Goal: Find contact information: Find contact information

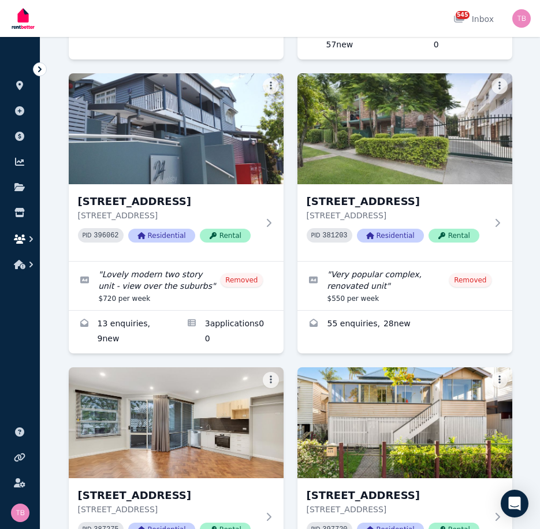
click at [20, 233] on button "button" at bounding box center [19, 239] width 21 height 21
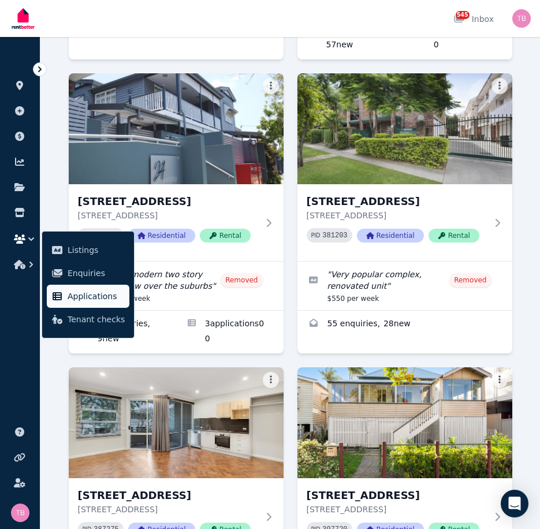
click at [94, 297] on span "Applications" at bounding box center [96, 296] width 57 height 14
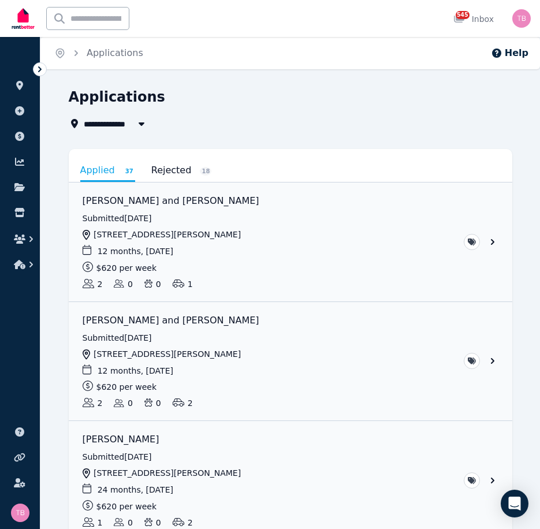
click at [111, 122] on span "All Properties" at bounding box center [121, 124] width 74 height 14
type input "**********"
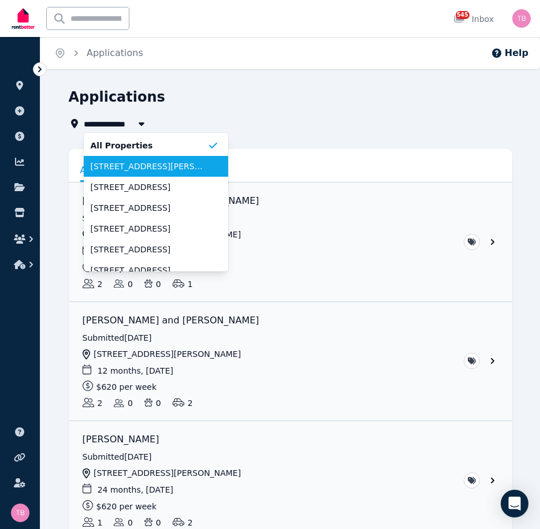
click at [131, 159] on li "[STREET_ADDRESS][PERSON_NAME]" at bounding box center [156, 166] width 144 height 21
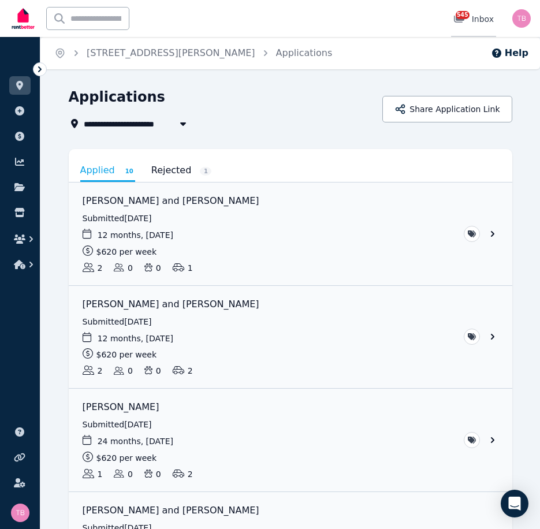
click at [470, 16] on span "545" at bounding box center [463, 15] width 14 height 8
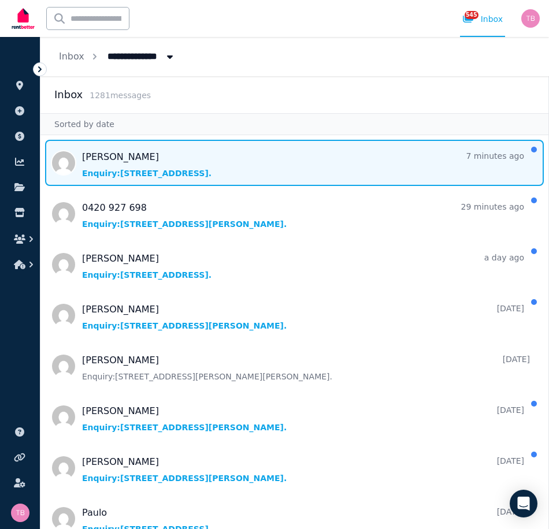
click at [115, 152] on span "Message list" at bounding box center [294, 163] width 508 height 46
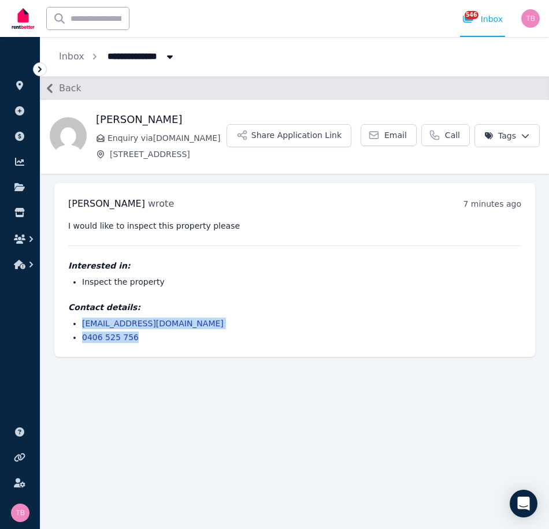
drag, startPoint x: 122, startPoint y: 337, endPoint x: 62, endPoint y: 324, distance: 61.4
click at [62, 324] on div "[PERSON_NAME] wrote 7 minutes ago 3:15 pm [DATE][DATE] I would like to inspect …" at bounding box center [294, 270] width 480 height 174
copy ul "[EMAIL_ADDRESS][DOMAIN_NAME] 0406 525 756"
